Goal: Task Accomplishment & Management: Complete application form

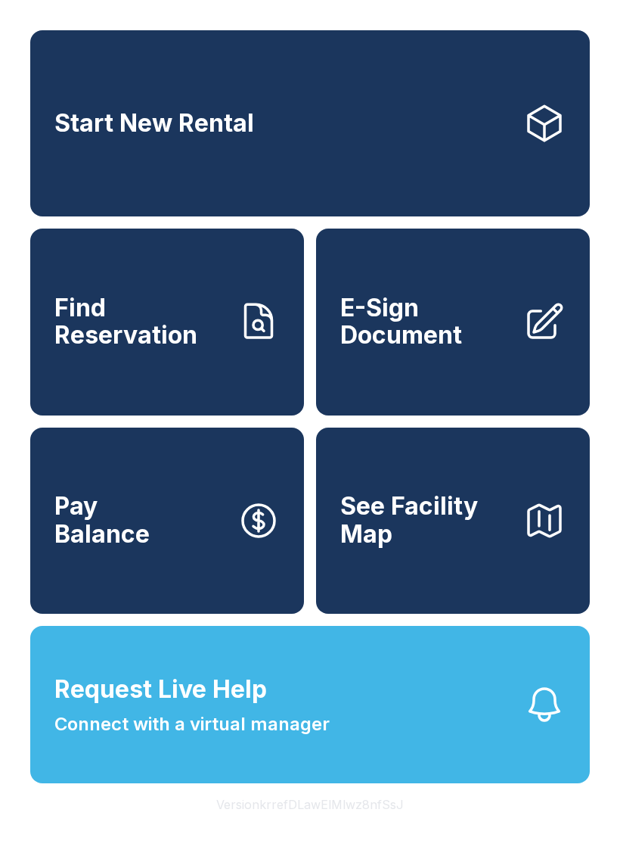
click at [433, 343] on span "E-Sign Document" at bounding box center [425, 321] width 171 height 55
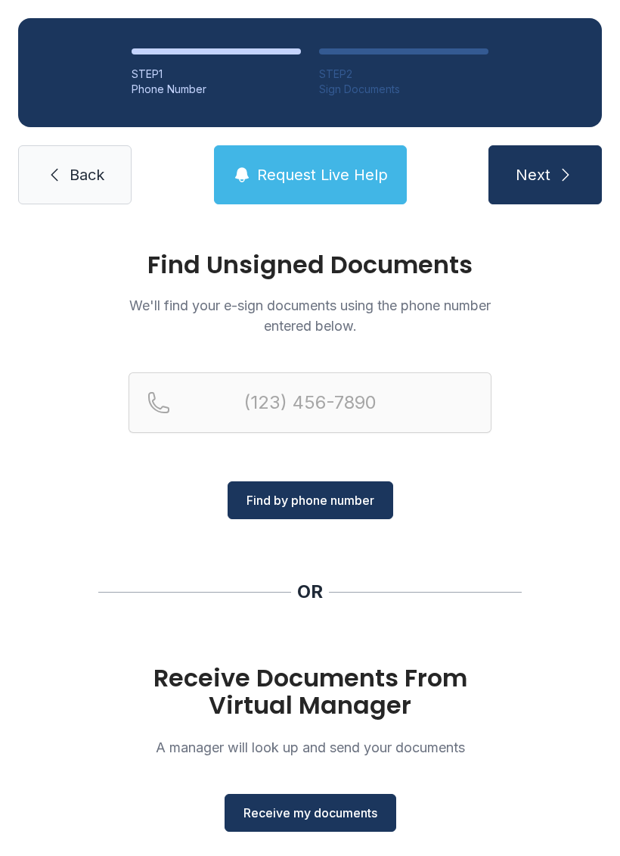
click at [331, 691] on h1 "Receive Documents From Virtual Manager" at bounding box center [310, 691] width 363 height 54
click at [347, 822] on button "Receive my documents" at bounding box center [311, 813] width 172 height 38
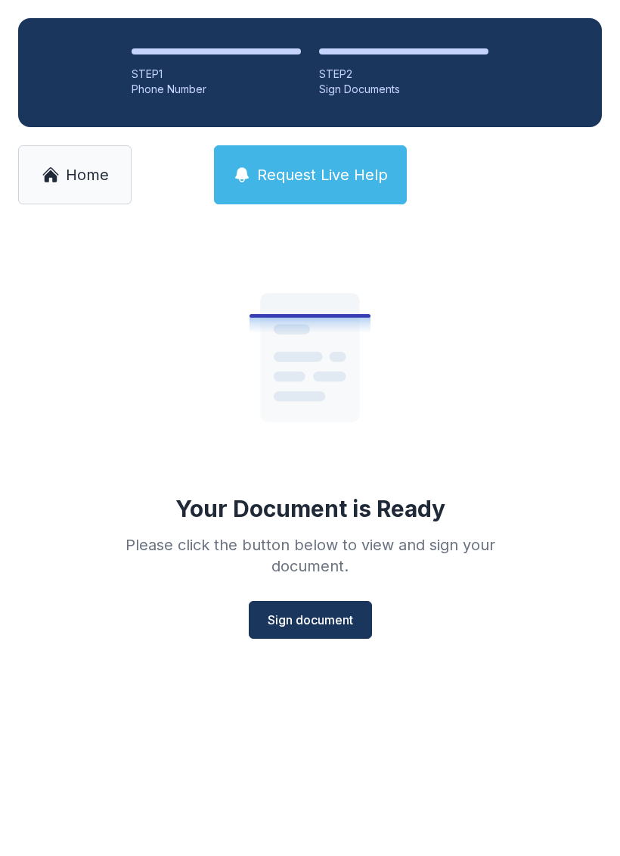
click at [334, 614] on span "Sign document" at bounding box center [310, 619] width 85 height 18
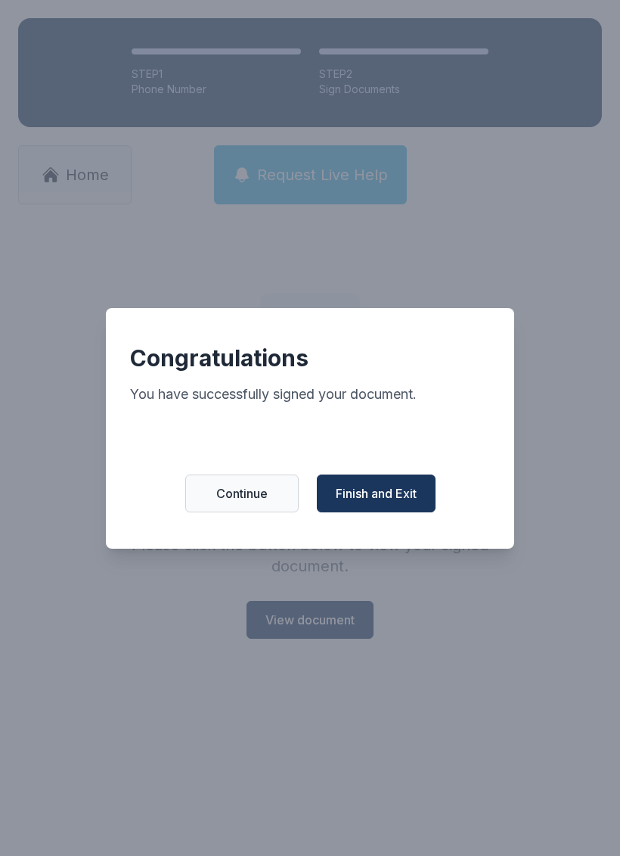
click at [399, 512] on button "Finish and Exit" at bounding box center [376, 493] width 119 height 38
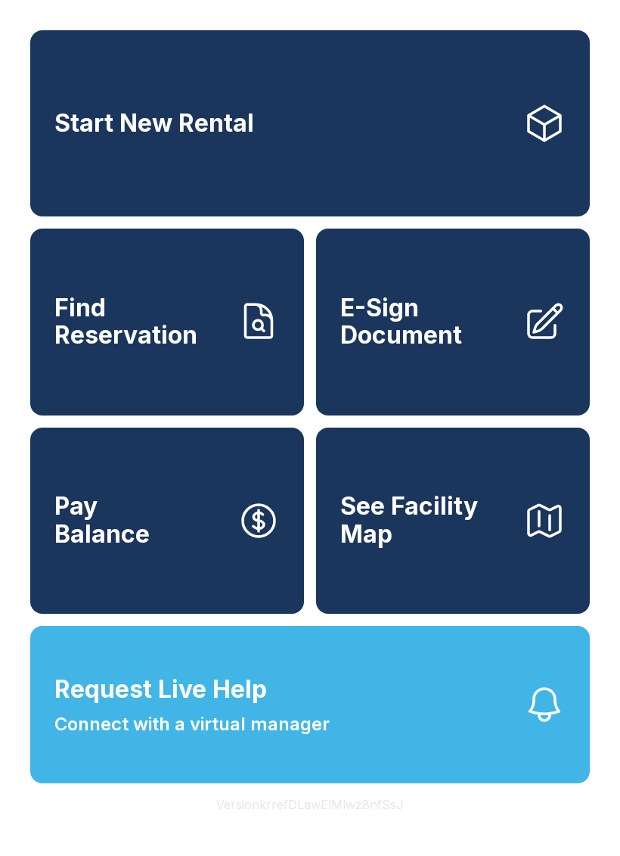
click at [430, 346] on span "E-Sign Document" at bounding box center [425, 321] width 171 height 55
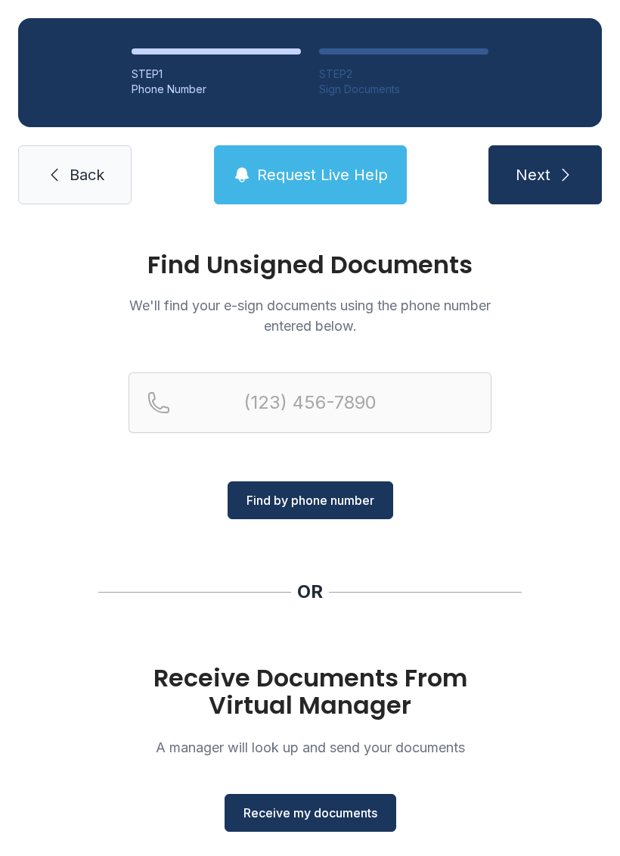
click at [282, 810] on span "Receive my documents" at bounding box center [311, 812] width 134 height 18
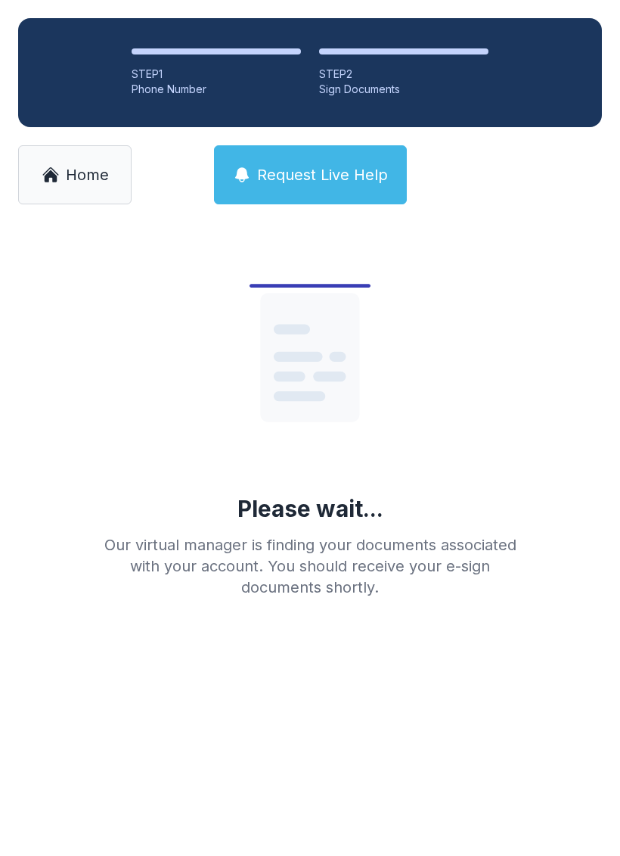
click at [81, 163] on link "Home" at bounding box center [74, 174] width 113 height 59
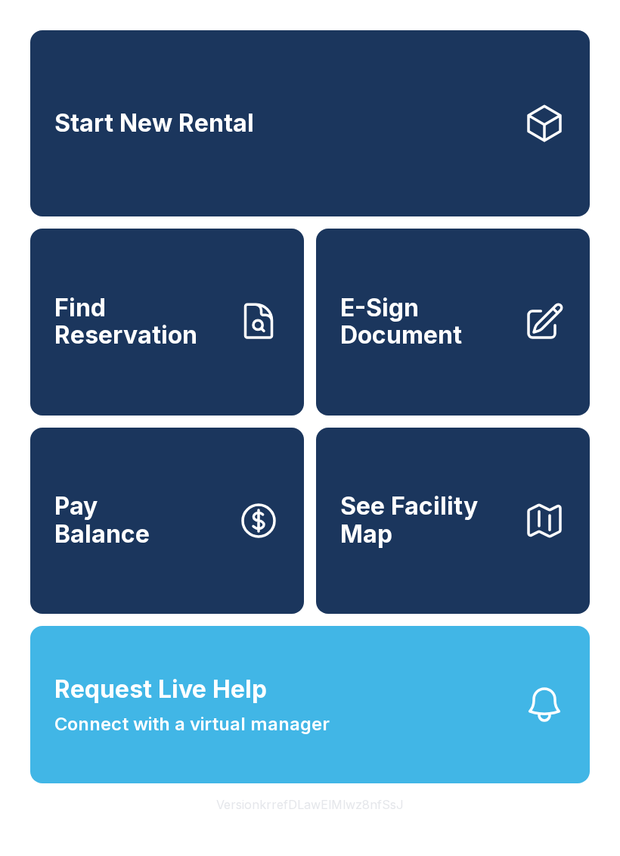
click at [455, 322] on span "E-Sign Document" at bounding box center [425, 321] width 171 height 55
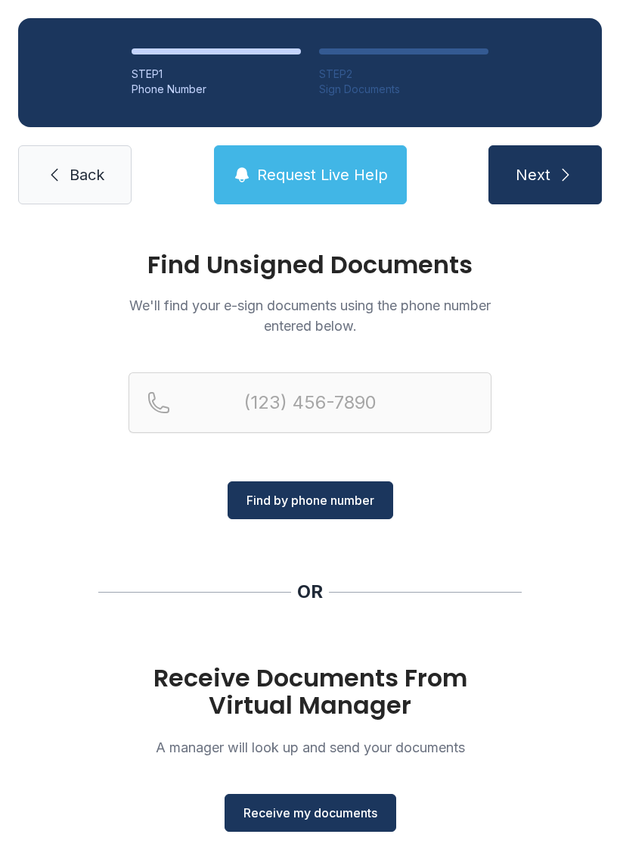
click at [259, 818] on span "Receive my documents" at bounding box center [311, 812] width 134 height 18
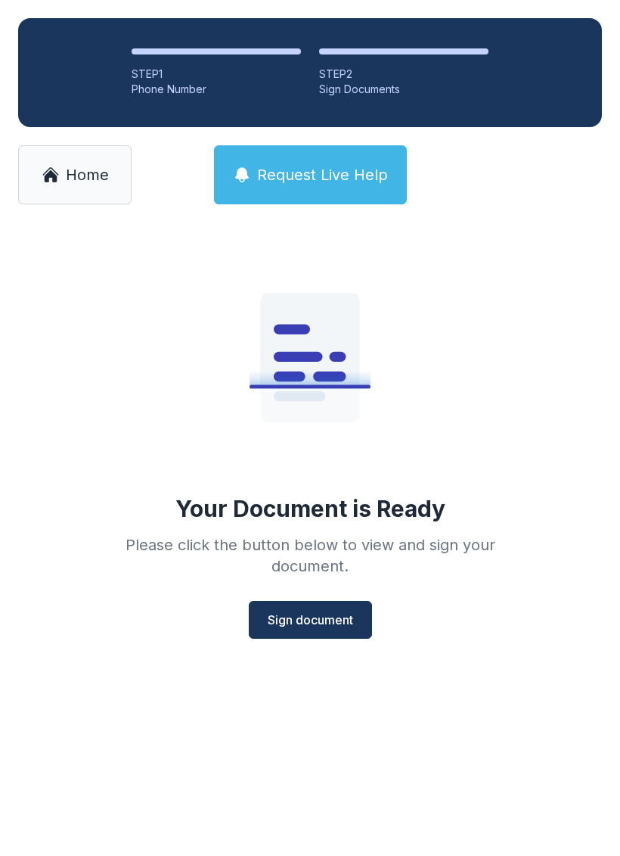
click at [348, 633] on button "Sign document" at bounding box center [310, 620] width 123 height 38
click at [74, 170] on span "Home" at bounding box center [87, 174] width 43 height 21
